Goal: Task Accomplishment & Management: Complete application form

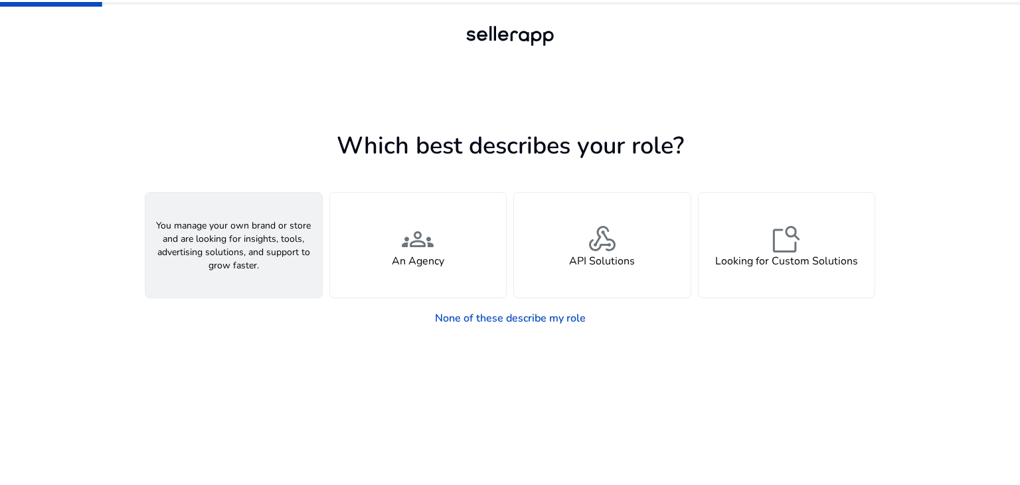
click at [280, 262] on div "person A Seller" at bounding box center [233, 245] width 177 height 105
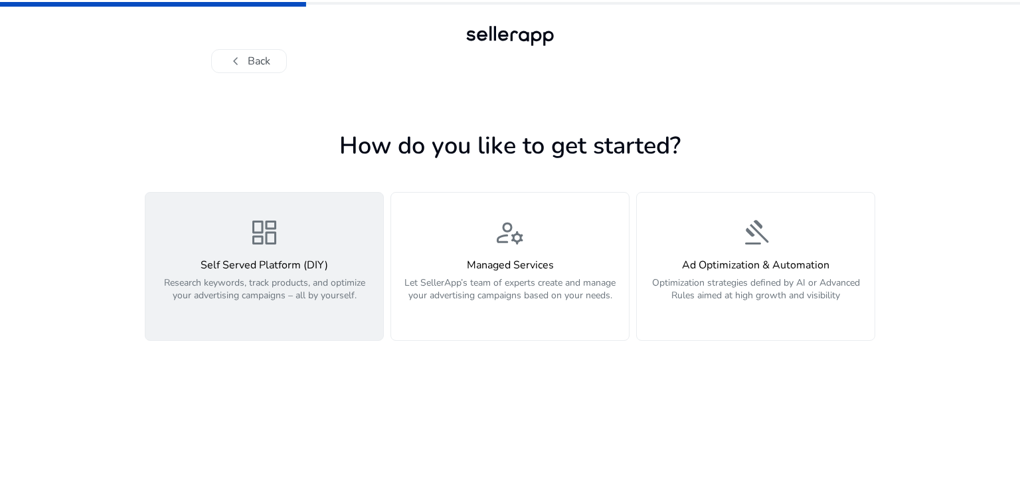
click at [301, 242] on div "dashboard Self Served Platform (DIY) Research keywords, track products, and opt…" at bounding box center [264, 267] width 222 height 100
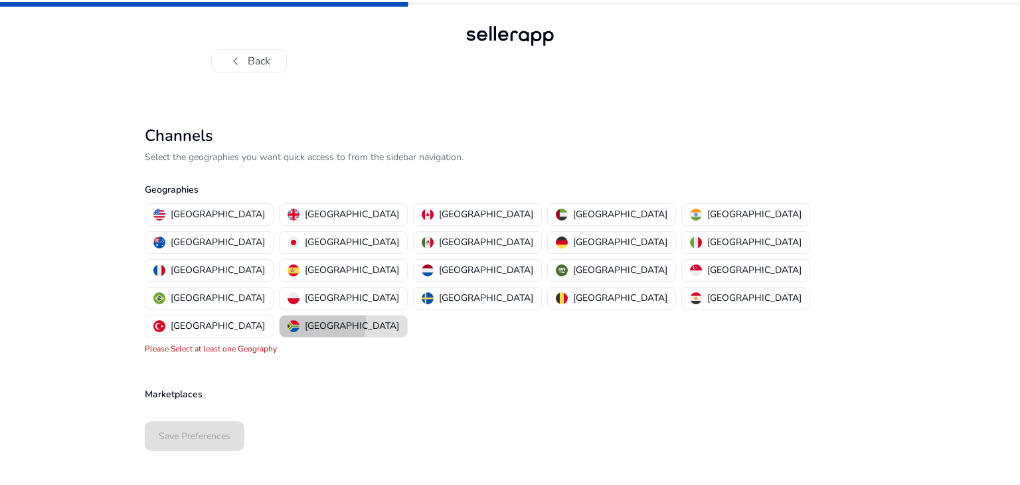
click at [399, 319] on div "[GEOGRAPHIC_DATA]" at bounding box center [344, 326] width 112 height 14
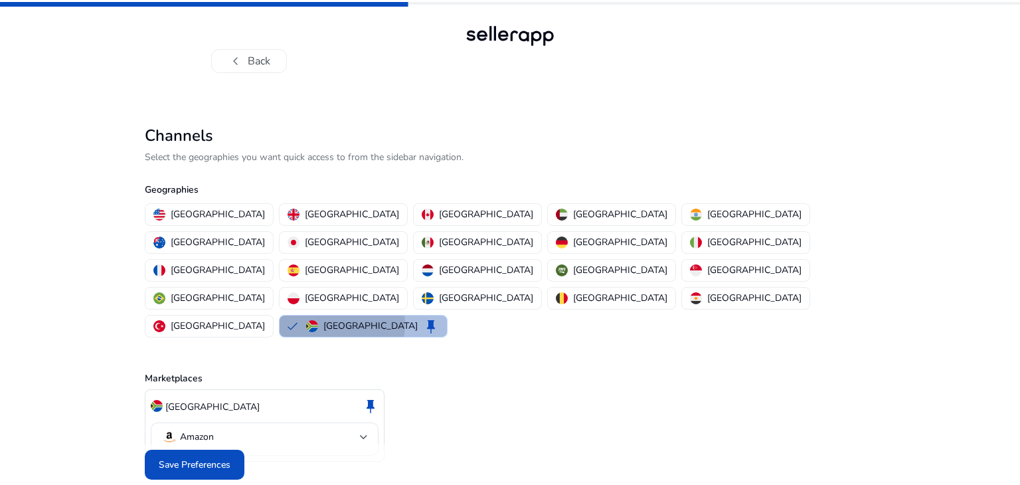
click at [441, 316] on button "[GEOGRAPHIC_DATA] keep" at bounding box center [363, 326] width 167 height 21
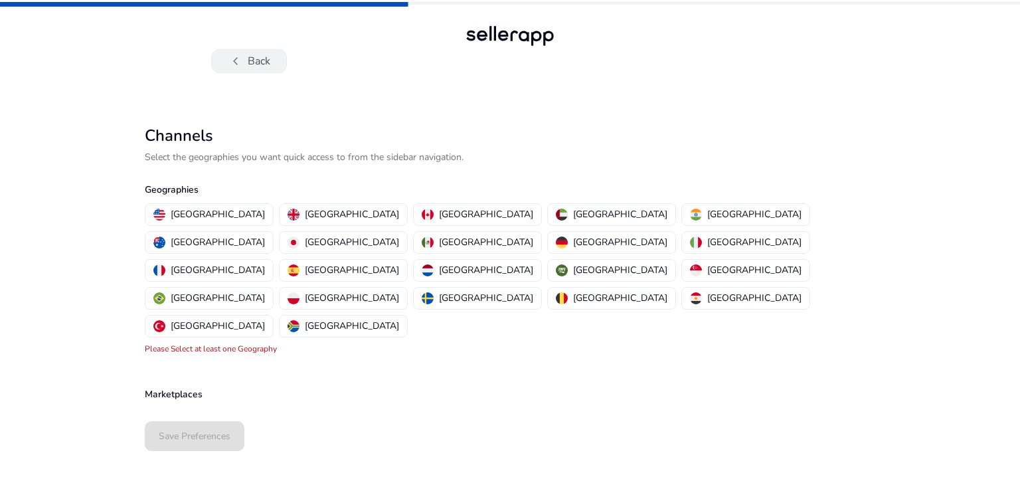
click at [242, 57] on span "chevron_left" at bounding box center [236, 61] width 16 height 16
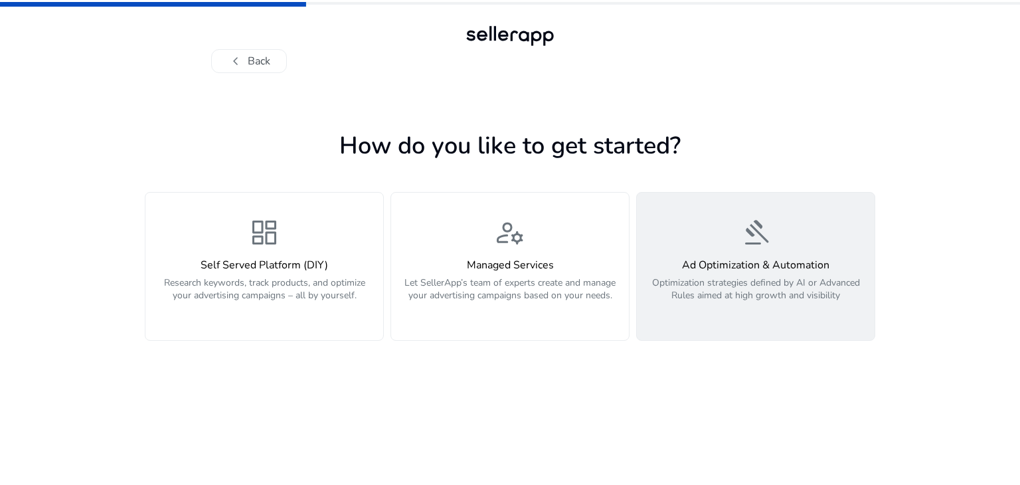
click at [662, 258] on div "gavel Ad Optimization & Automation Optimization strategies defined by AI or Adv…" at bounding box center [756, 267] width 222 height 100
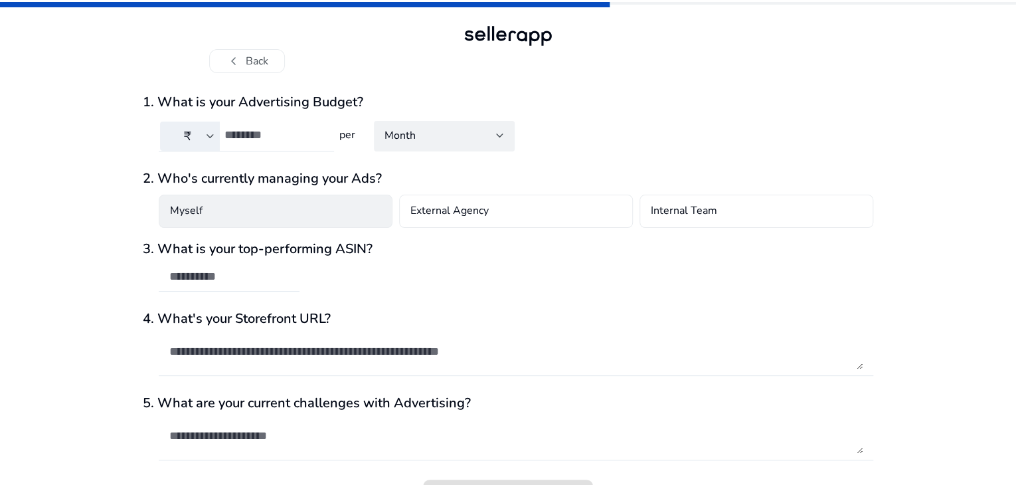
scroll to position [35, 0]
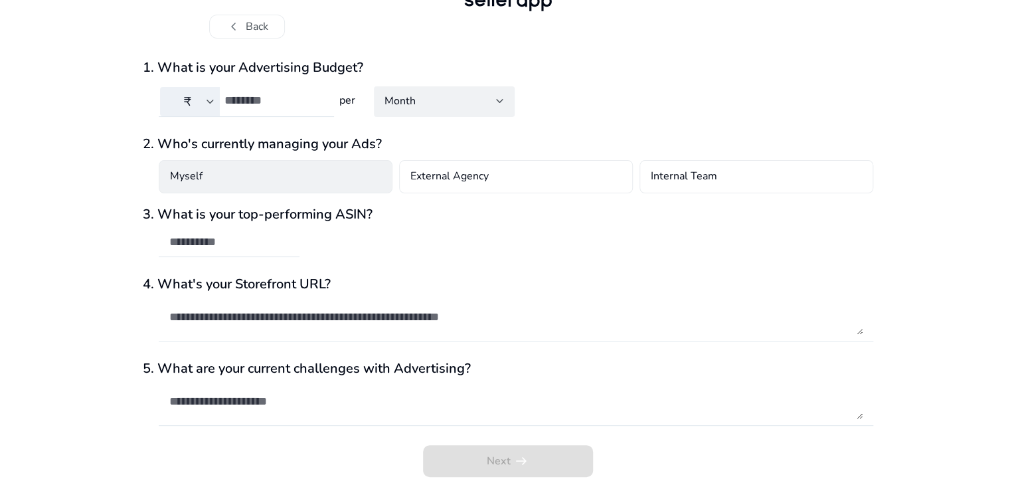
click at [362, 181] on div "Myself" at bounding box center [276, 176] width 234 height 33
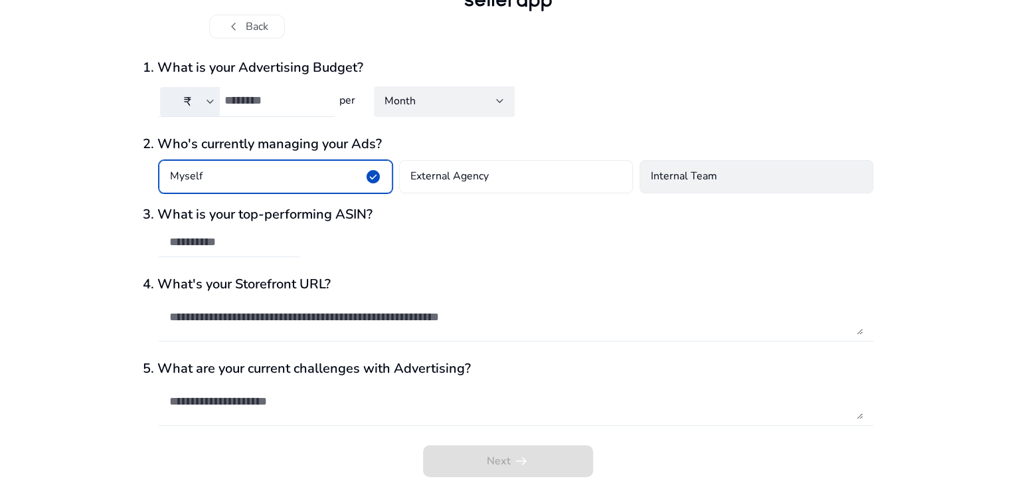
click at [677, 182] on h4 "Internal Team" at bounding box center [684, 177] width 66 height 16
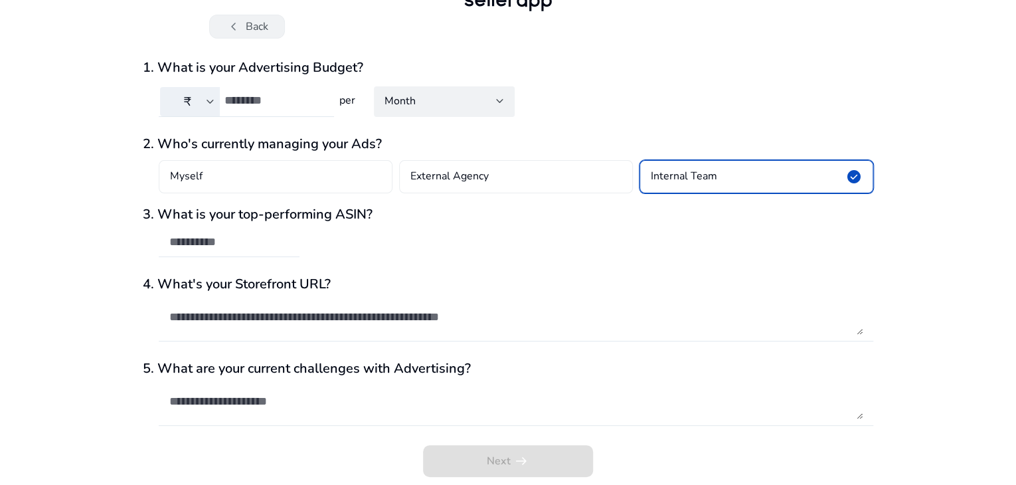
click at [254, 31] on button "chevron_left Back" at bounding box center [247, 27] width 76 height 24
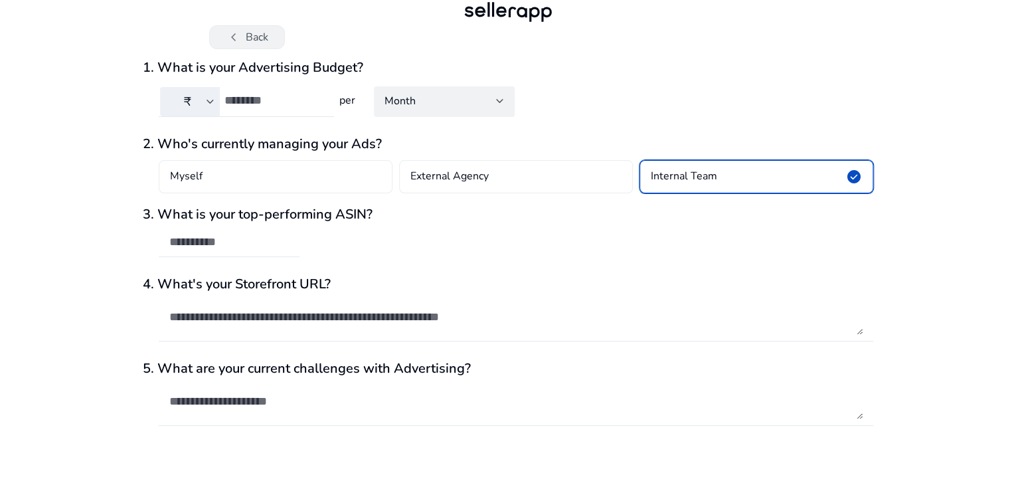
scroll to position [0, 0]
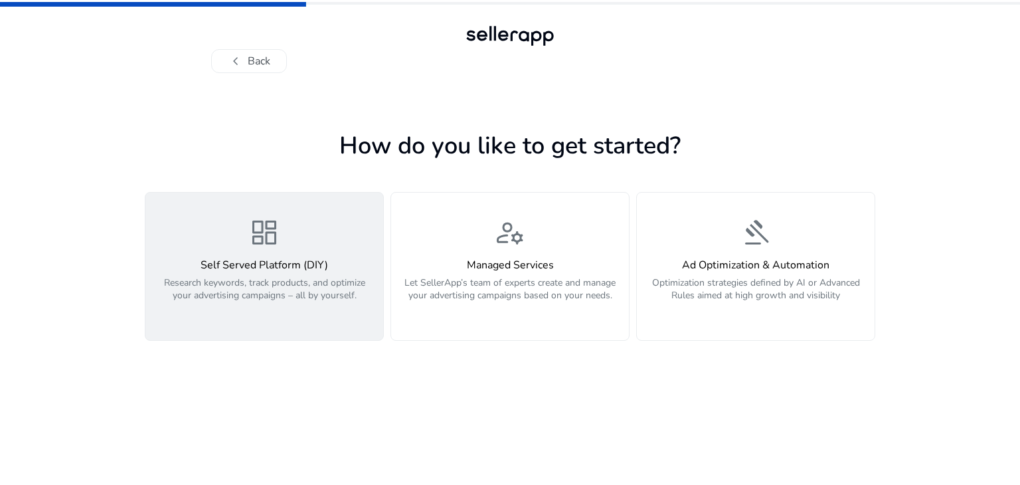
click at [262, 194] on button "dashboard Self Served Platform (DIY) Research keywords, track products, and opt…" at bounding box center [264, 266] width 239 height 149
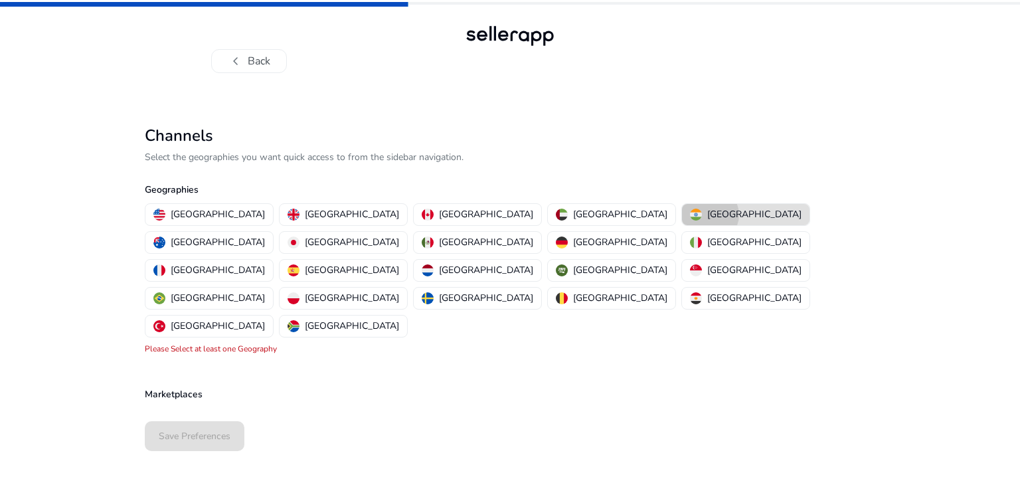
click at [708, 215] on p "[GEOGRAPHIC_DATA]" at bounding box center [755, 214] width 94 height 14
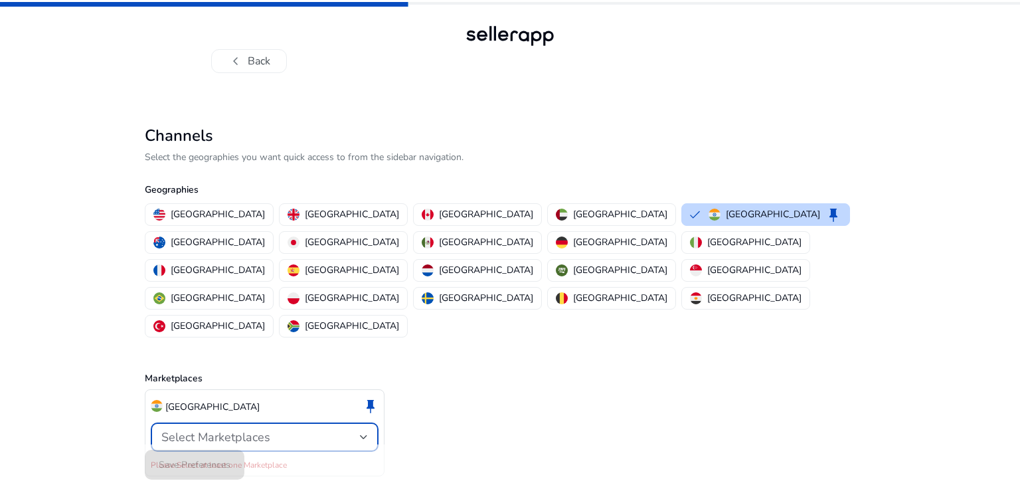
click at [361, 434] on div at bounding box center [364, 436] width 8 height 5
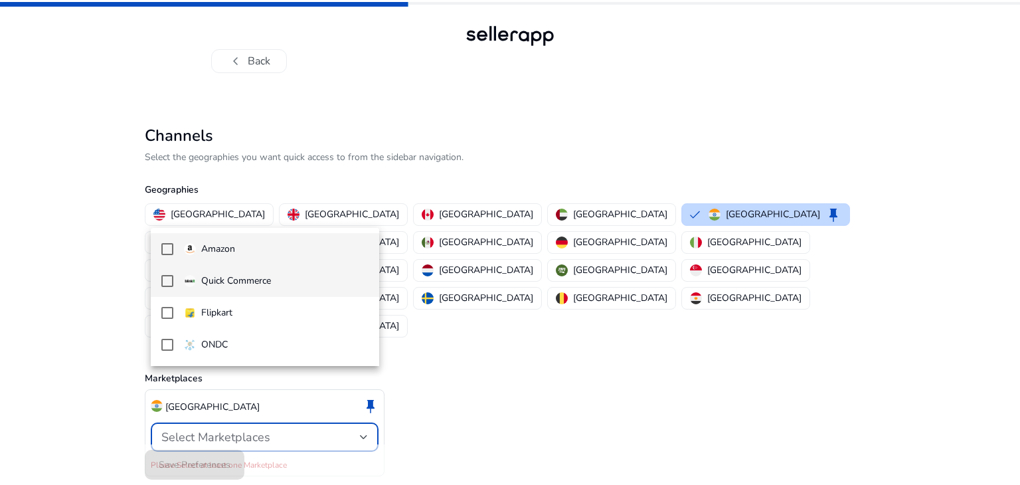
click at [169, 284] on mat-pseudo-checkbox at bounding box center [167, 281] width 12 height 12
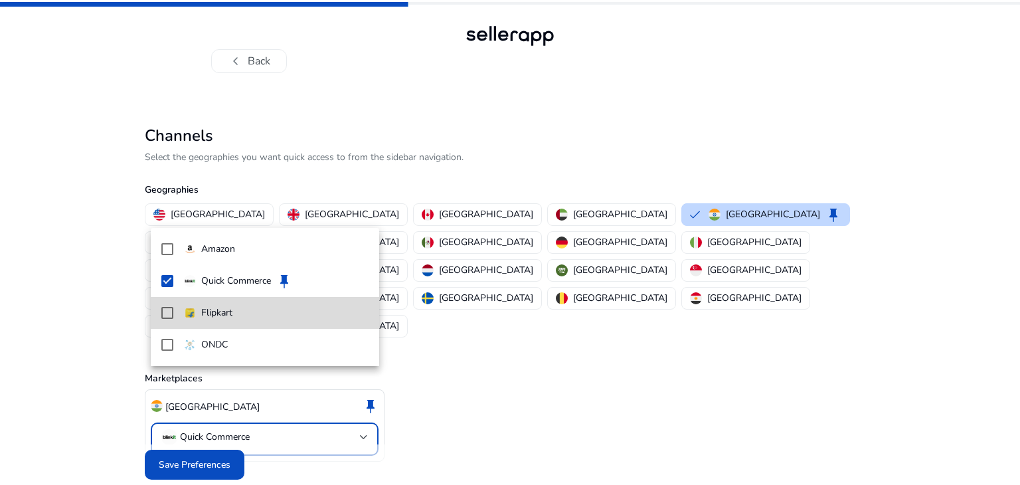
click at [169, 312] on mat-pseudo-checkbox at bounding box center [167, 313] width 12 height 12
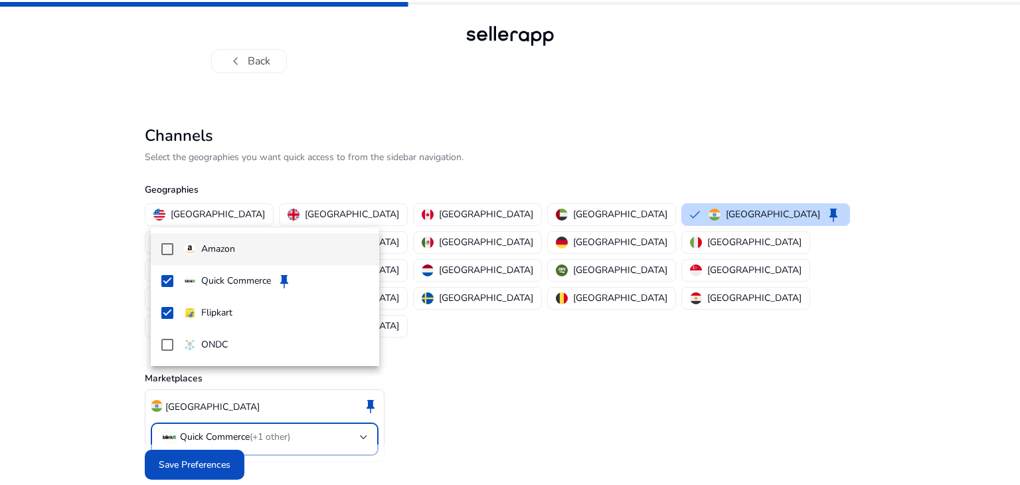
click at [169, 248] on mat-pseudo-checkbox at bounding box center [167, 249] width 12 height 12
click at [209, 431] on div at bounding box center [510, 242] width 1020 height 485
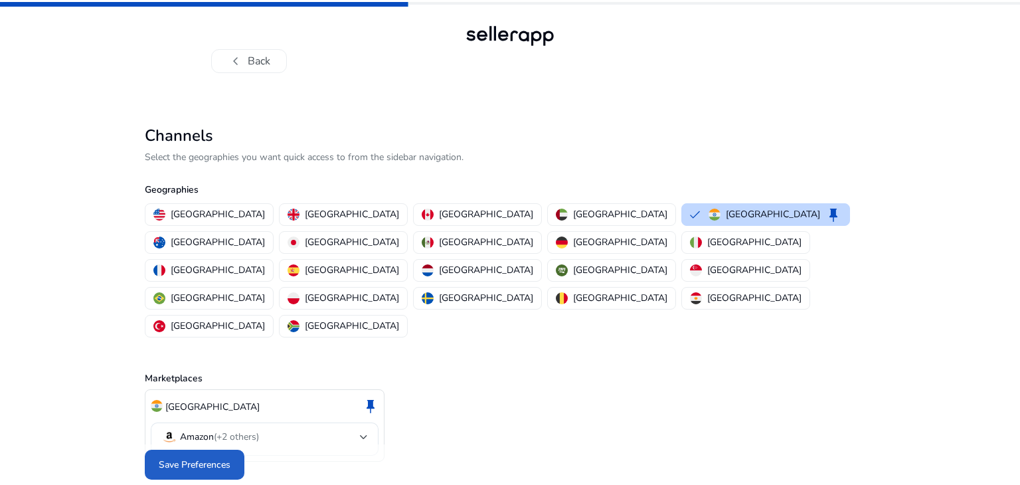
click at [209, 458] on span "Save Preferences" at bounding box center [195, 465] width 72 height 14
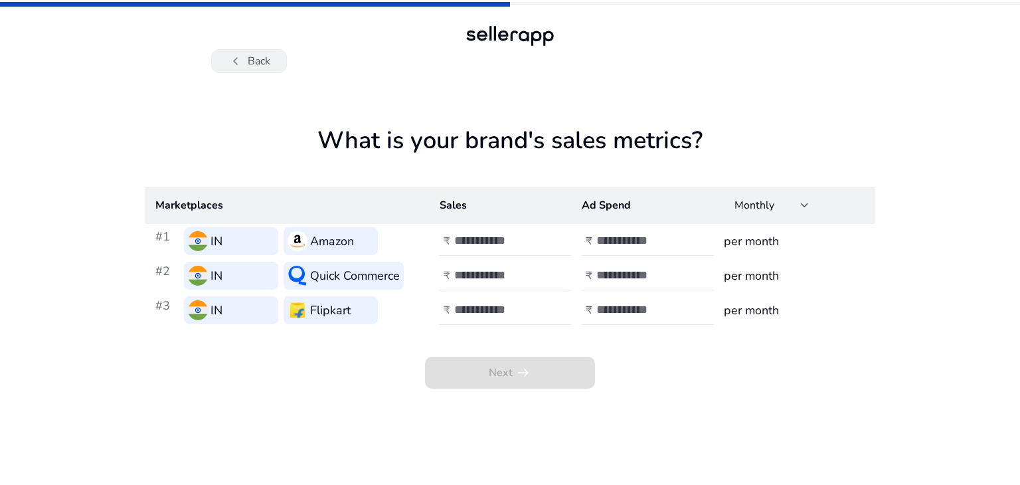
click at [234, 62] on span "chevron_left" at bounding box center [236, 61] width 16 height 16
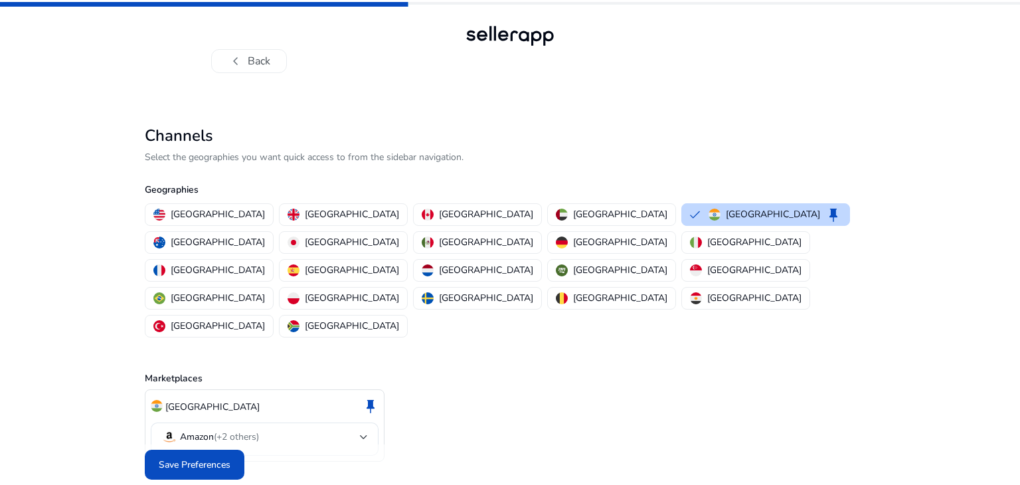
click at [247, 395] on div "India keep" at bounding box center [265, 406] width 228 height 23
click at [331, 429] on mat-select-trigger "Amazon (+2 others)" at bounding box center [260, 437] width 199 height 16
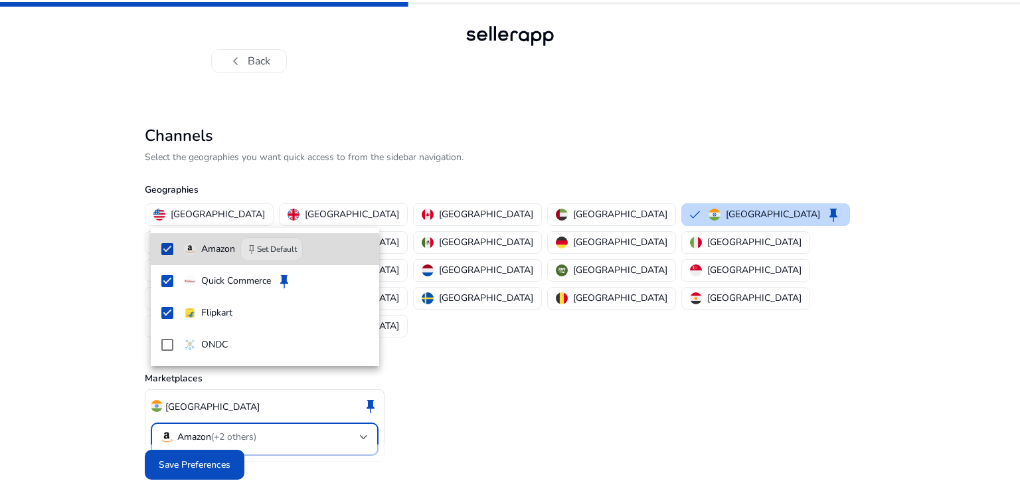
click at [176, 252] on mat-option "Amazon keep Set Default" at bounding box center [265, 249] width 229 height 32
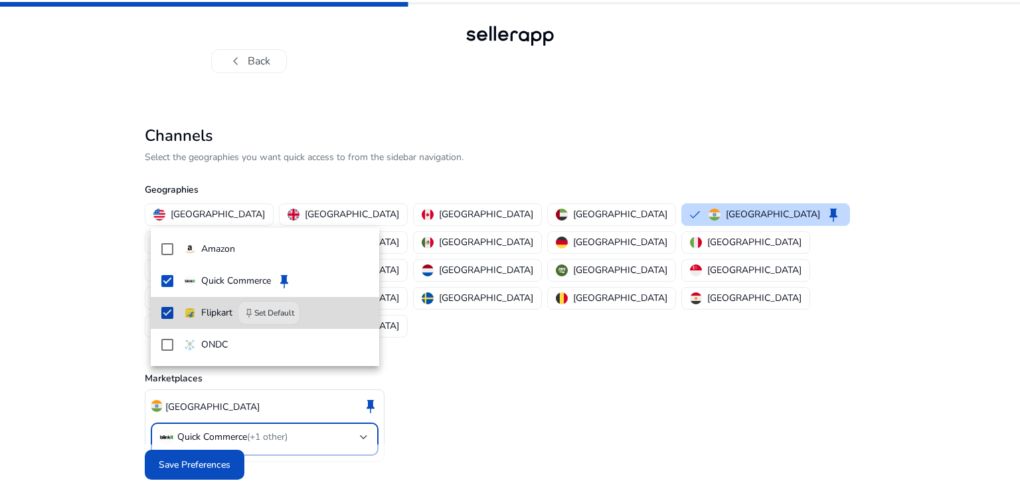
click at [175, 318] on mat-option "Flipkart keep Set Default" at bounding box center [265, 313] width 229 height 32
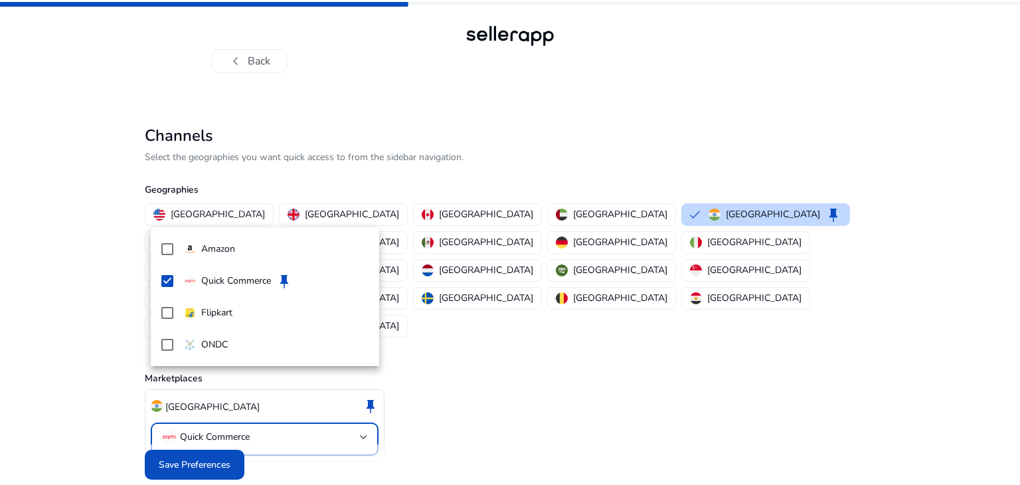
click at [222, 442] on div at bounding box center [510, 242] width 1020 height 485
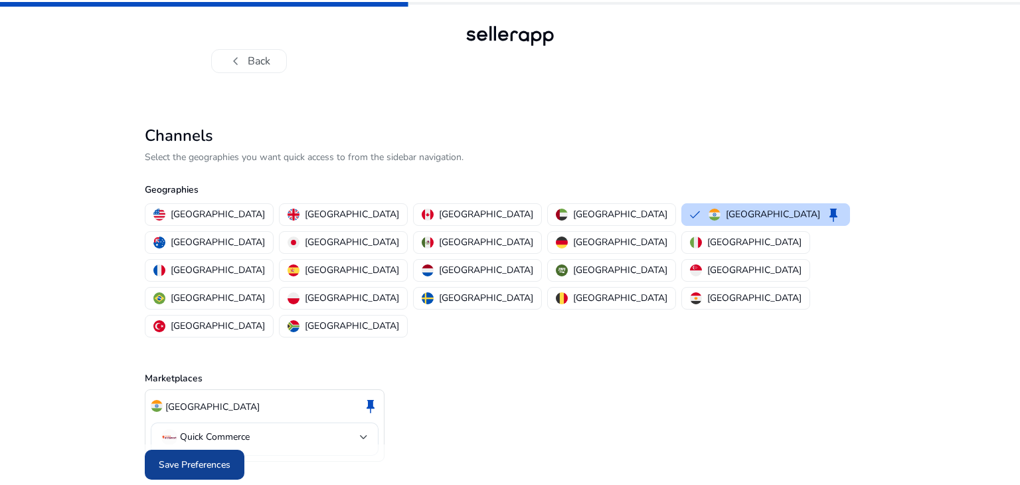
click at [221, 458] on span "Save Preferences" at bounding box center [195, 465] width 72 height 14
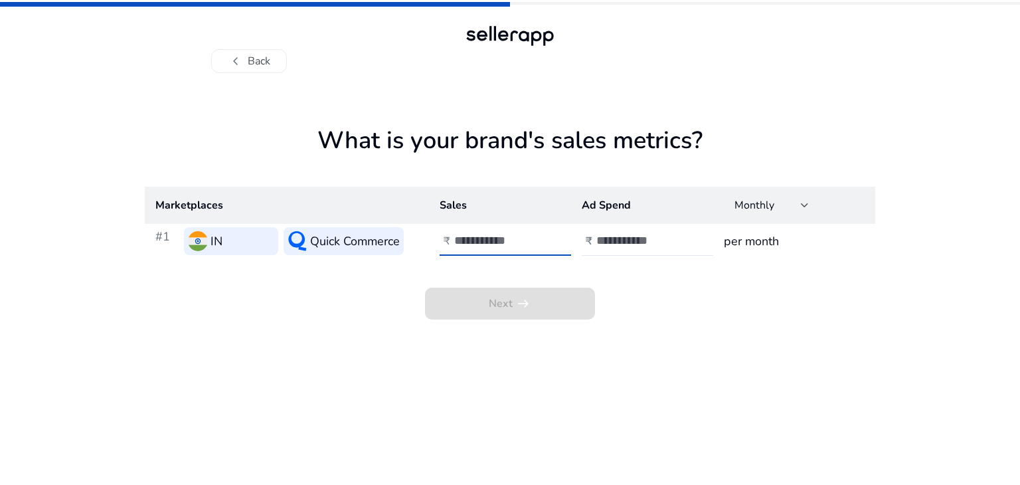
click at [512, 237] on input "number" at bounding box center [499, 240] width 90 height 15
type input "********"
click at [641, 242] on input "number" at bounding box center [642, 240] width 90 height 15
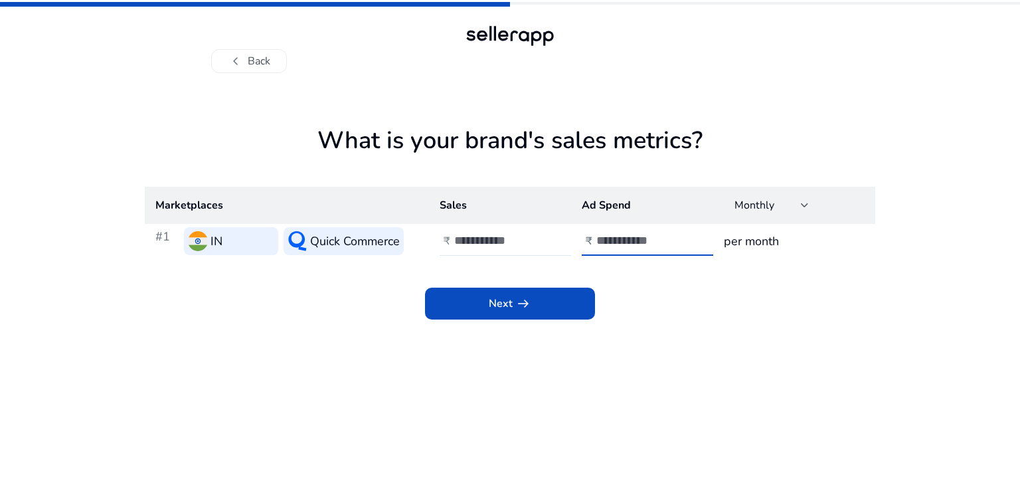
type input "*"
type input "****"
type input "*******"
click at [554, 300] on span at bounding box center [510, 304] width 170 height 32
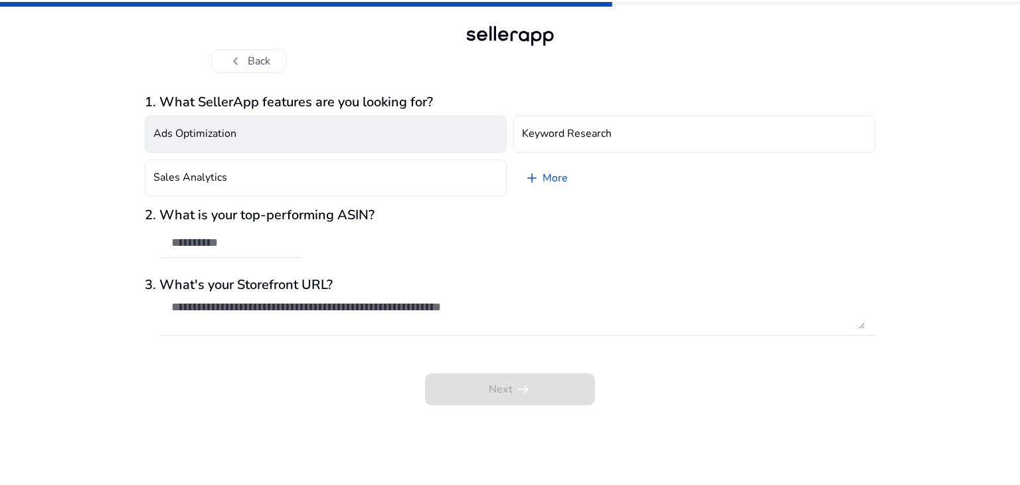
click at [285, 134] on button "Ads Optimization" at bounding box center [326, 134] width 362 height 37
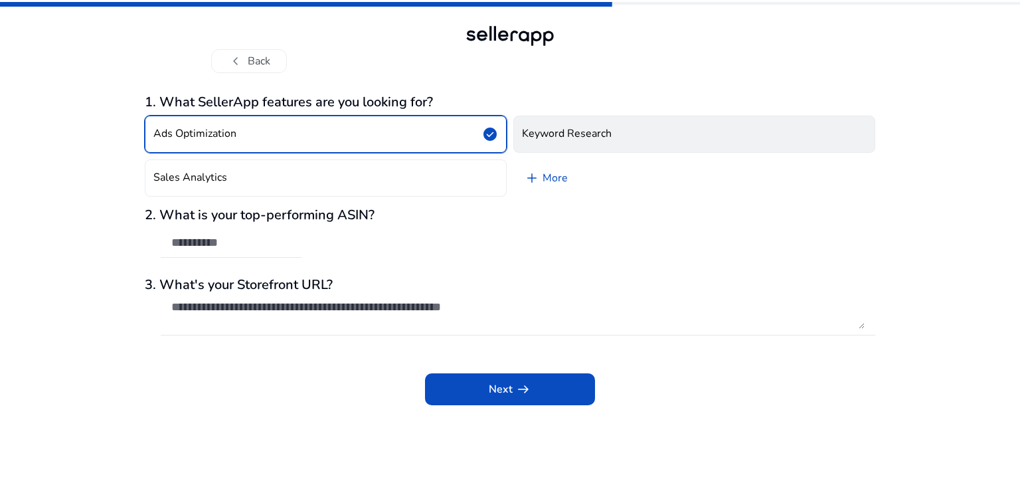
click at [546, 130] on h4 "Keyword Research" at bounding box center [567, 134] width 90 height 13
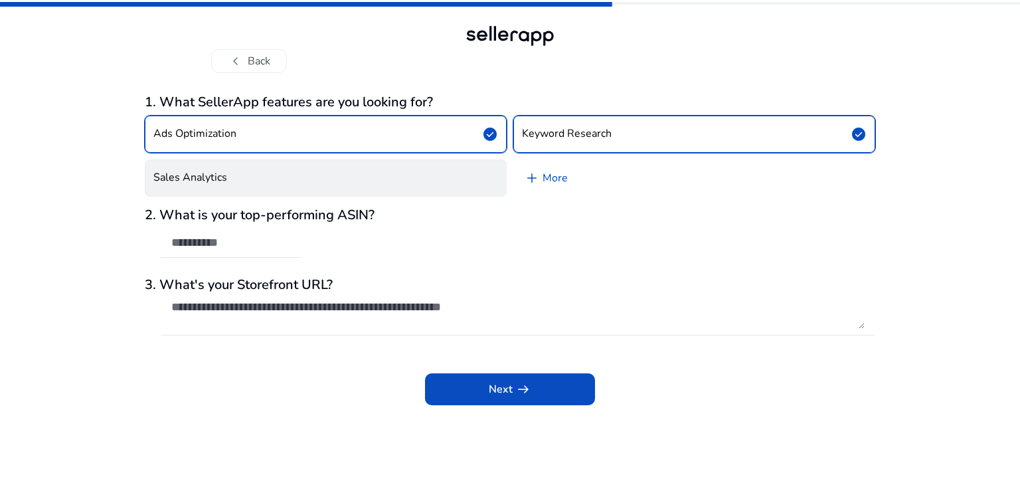
click at [420, 179] on button "Sales Analytics" at bounding box center [326, 177] width 362 height 37
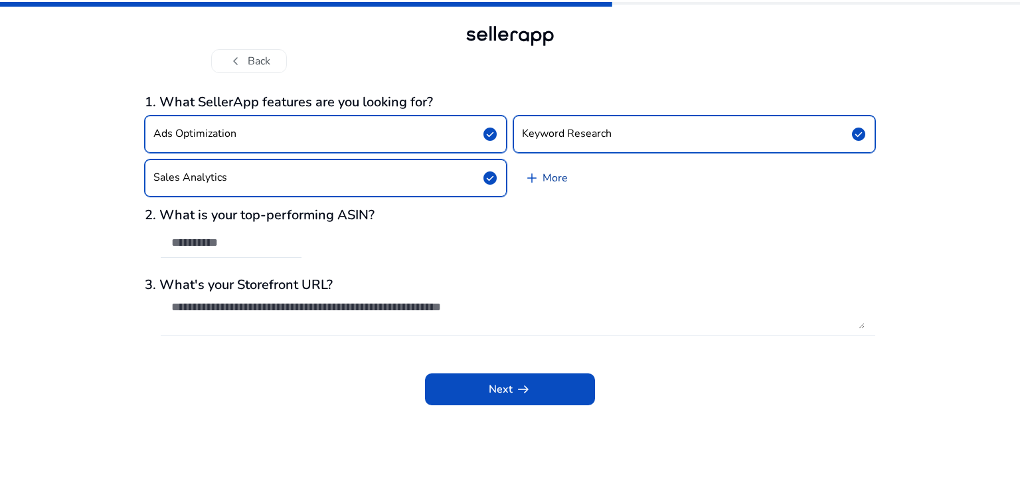
click at [549, 177] on link "add More" at bounding box center [546, 177] width 65 height 37
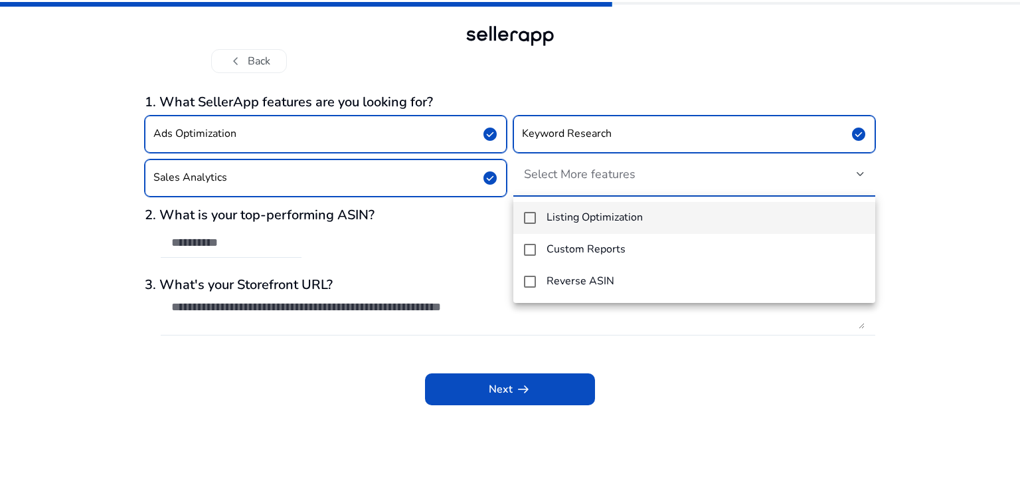
click at [531, 216] on mat-pseudo-checkbox at bounding box center [530, 218] width 12 height 12
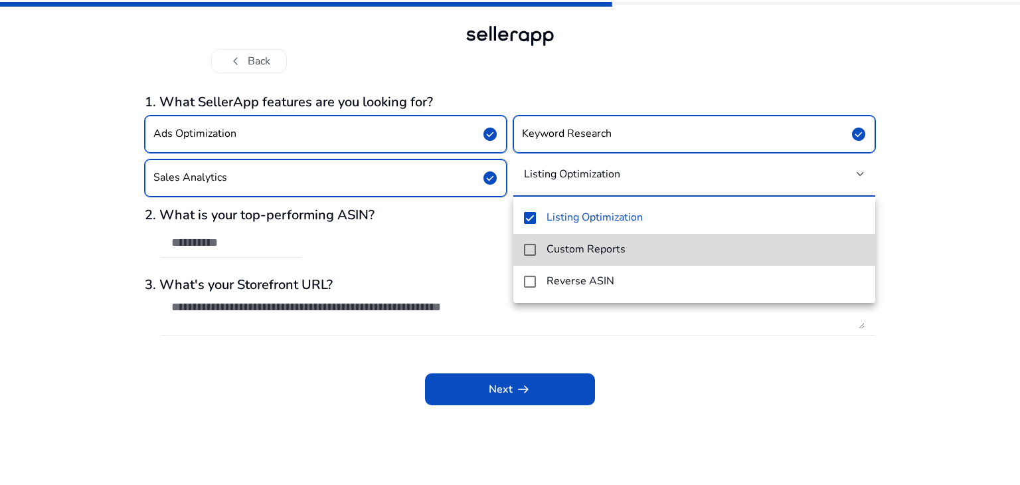
click at [530, 248] on mat-pseudo-checkbox at bounding box center [530, 250] width 12 height 12
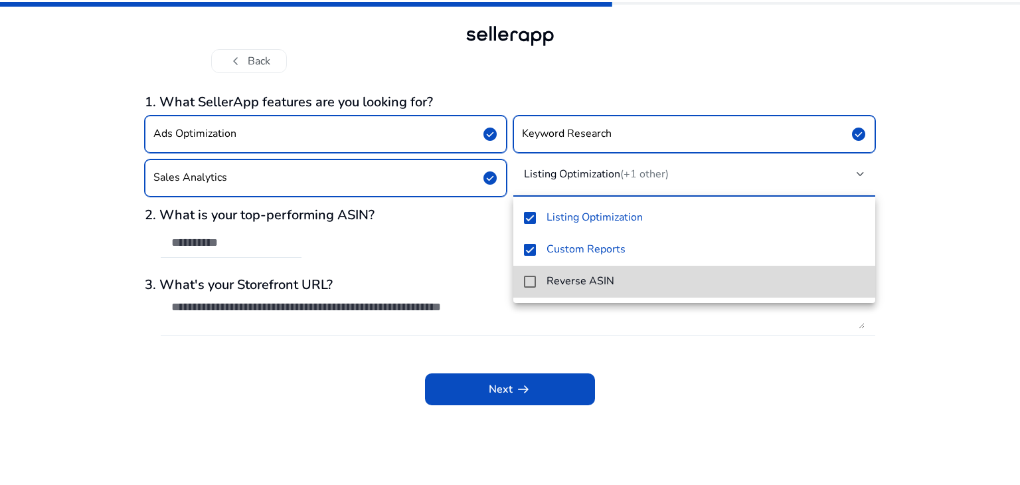
click at [530, 282] on mat-pseudo-checkbox at bounding box center [530, 282] width 12 height 12
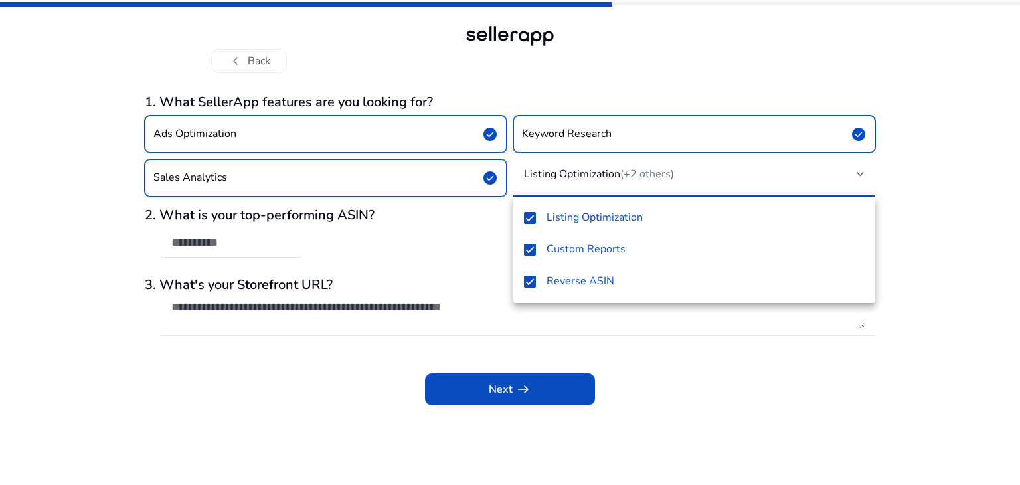
click at [407, 207] on div at bounding box center [510, 242] width 1020 height 485
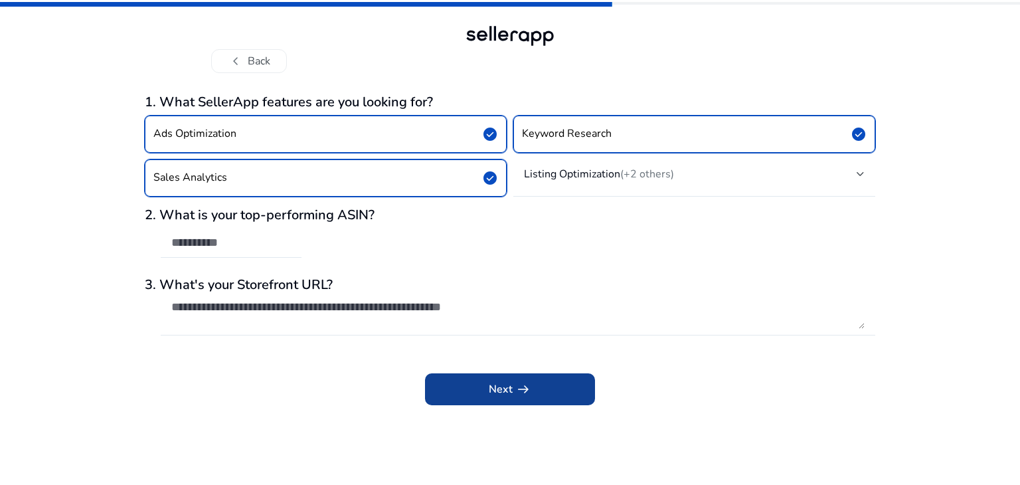
click at [508, 391] on span "Next arrow_right_alt" at bounding box center [510, 389] width 43 height 16
